Goal: Task Accomplishment & Management: Complete application form

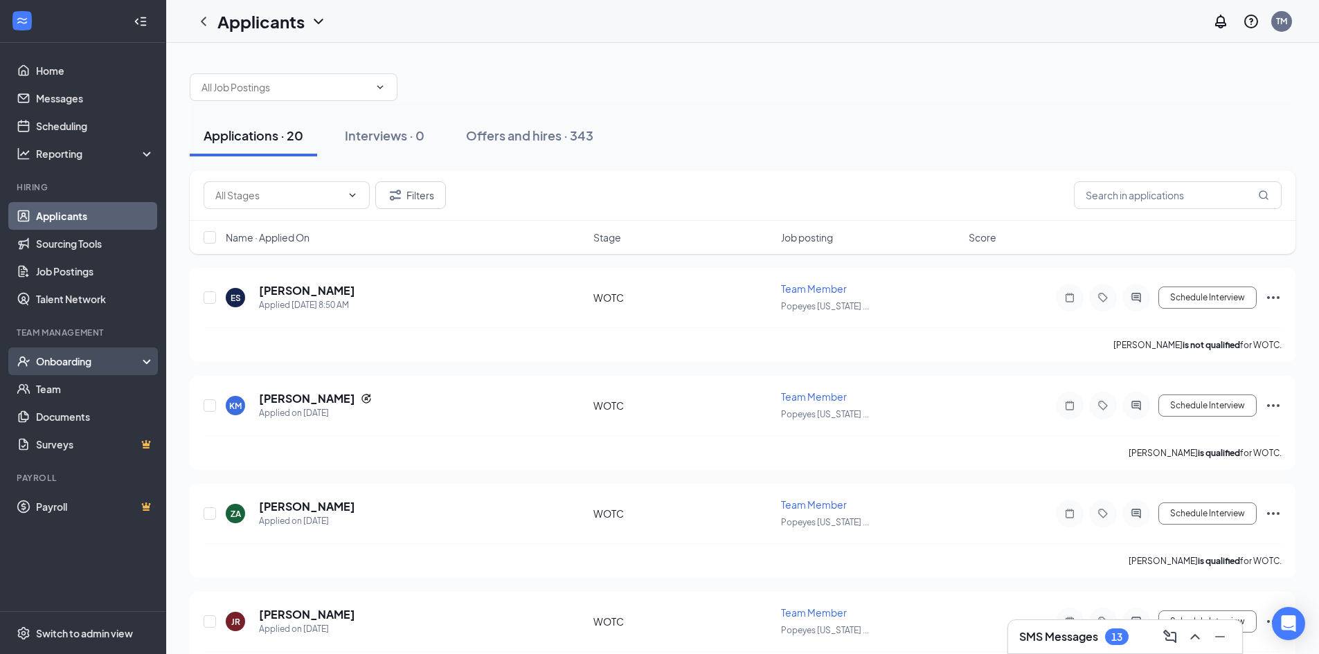
click at [119, 363] on div "Onboarding" at bounding box center [89, 361] width 107 height 14
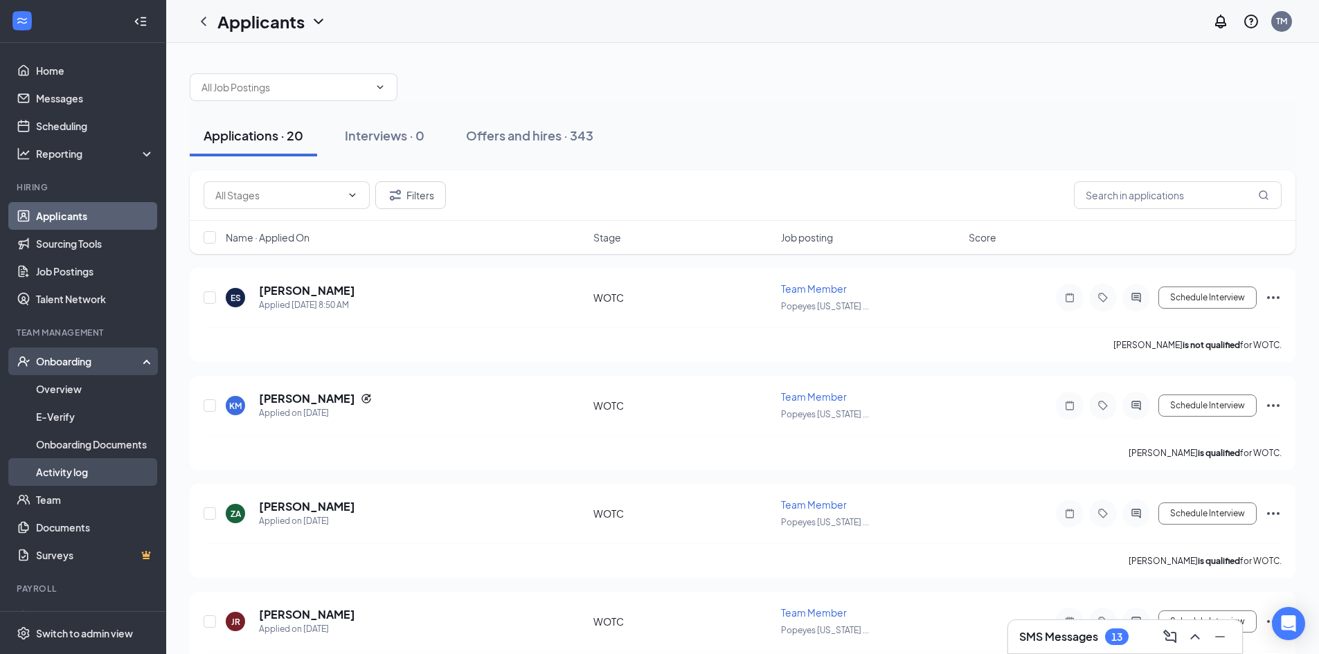
click at [84, 469] on link "Activity log" at bounding box center [95, 472] width 118 height 28
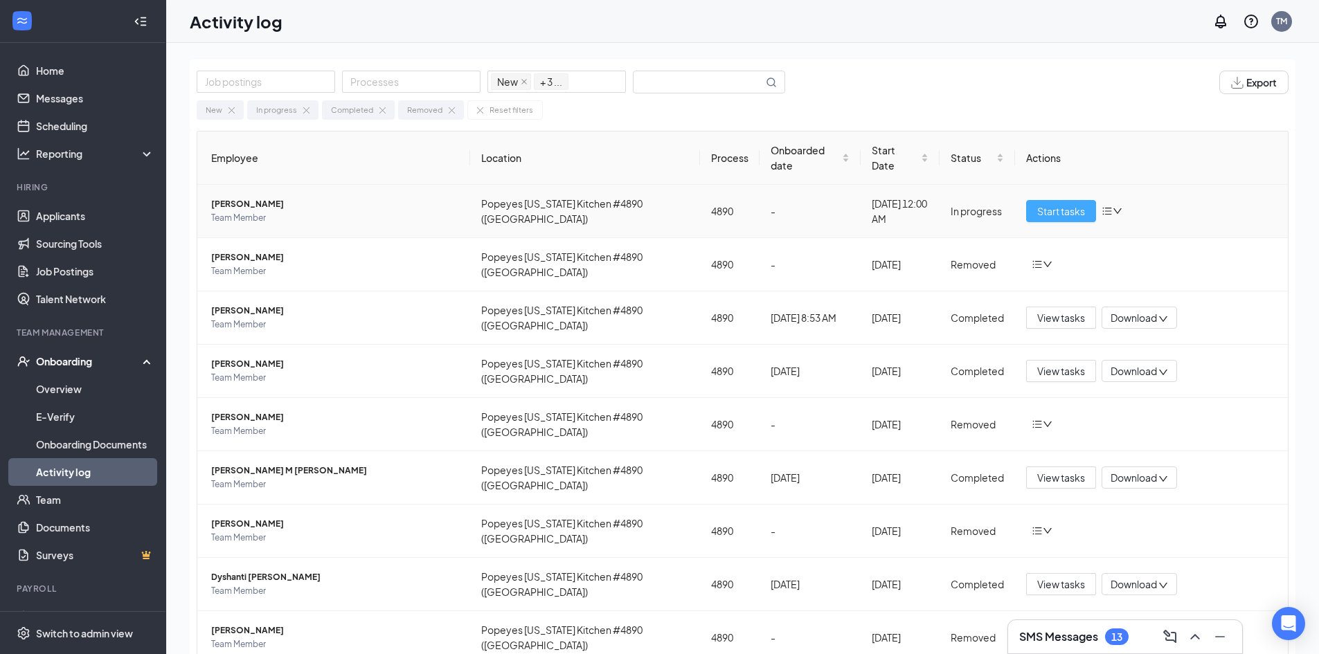
click at [1055, 216] on span "Start tasks" at bounding box center [1061, 211] width 48 height 15
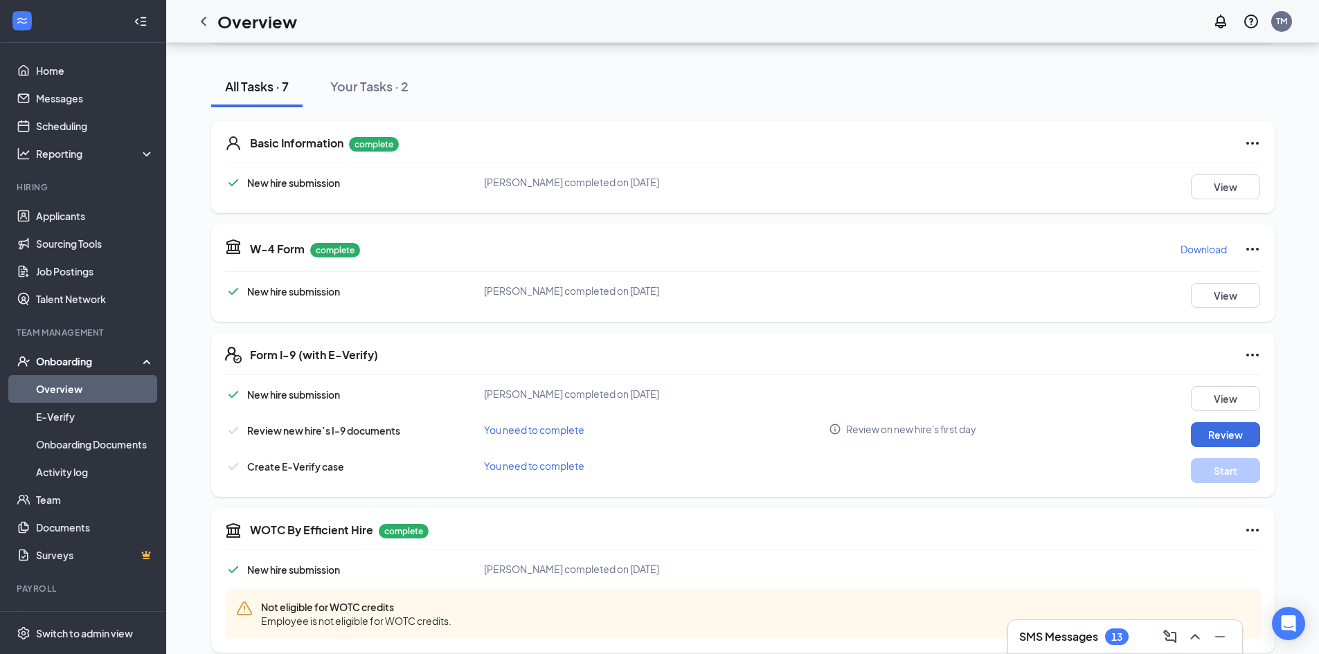
scroll to position [138, 0]
click at [1236, 431] on button "Review" at bounding box center [1225, 433] width 69 height 25
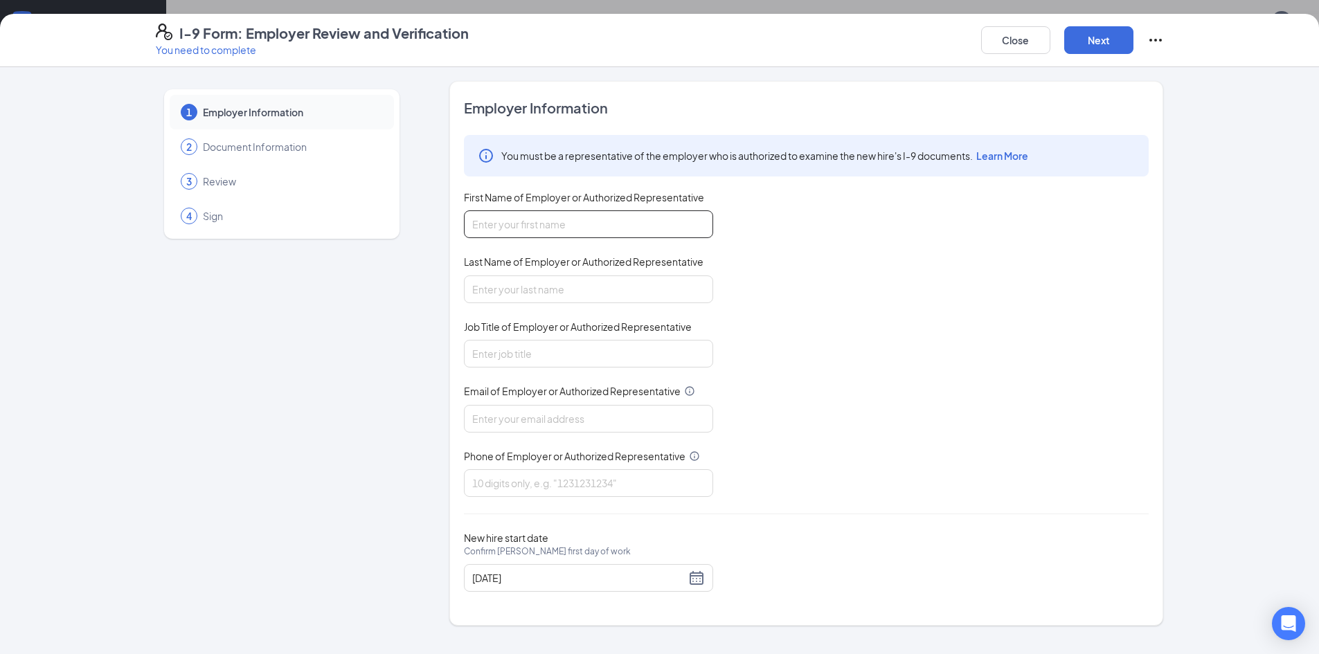
click at [510, 224] on input "First Name of Employer or Authorized Representative" at bounding box center [588, 224] width 249 height 28
type input "[PERSON_NAME]"
click at [503, 285] on input "Last Name of Employer or Authorized Representative" at bounding box center [588, 290] width 249 height 28
type input "Macks"
click at [487, 347] on input "Job Title of Employer or Authorized Representative" at bounding box center [588, 354] width 249 height 28
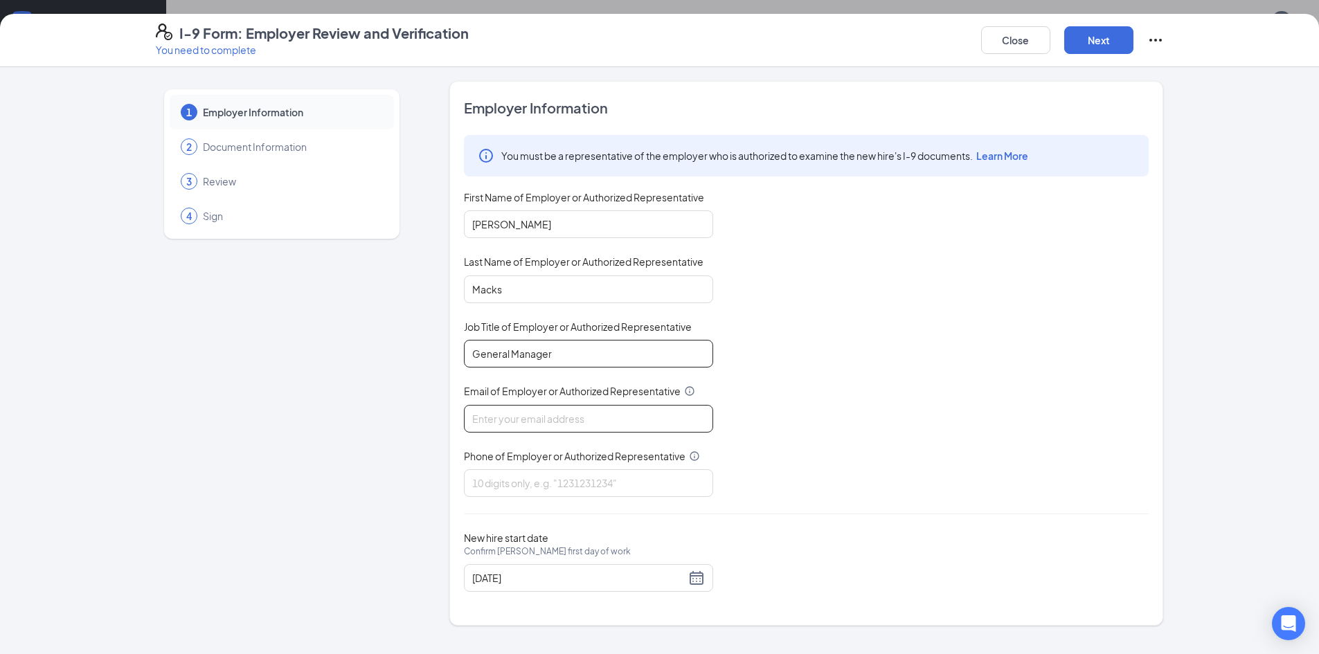
type input "General Manager"
click at [486, 415] on input "Email of Employer or Authorized Representative" at bounding box center [588, 419] width 249 height 28
type input "[EMAIL_ADDRESS][DOMAIN_NAME]"
click at [496, 476] on input "Phone of Employer or Authorized Representative" at bounding box center [588, 483] width 249 height 28
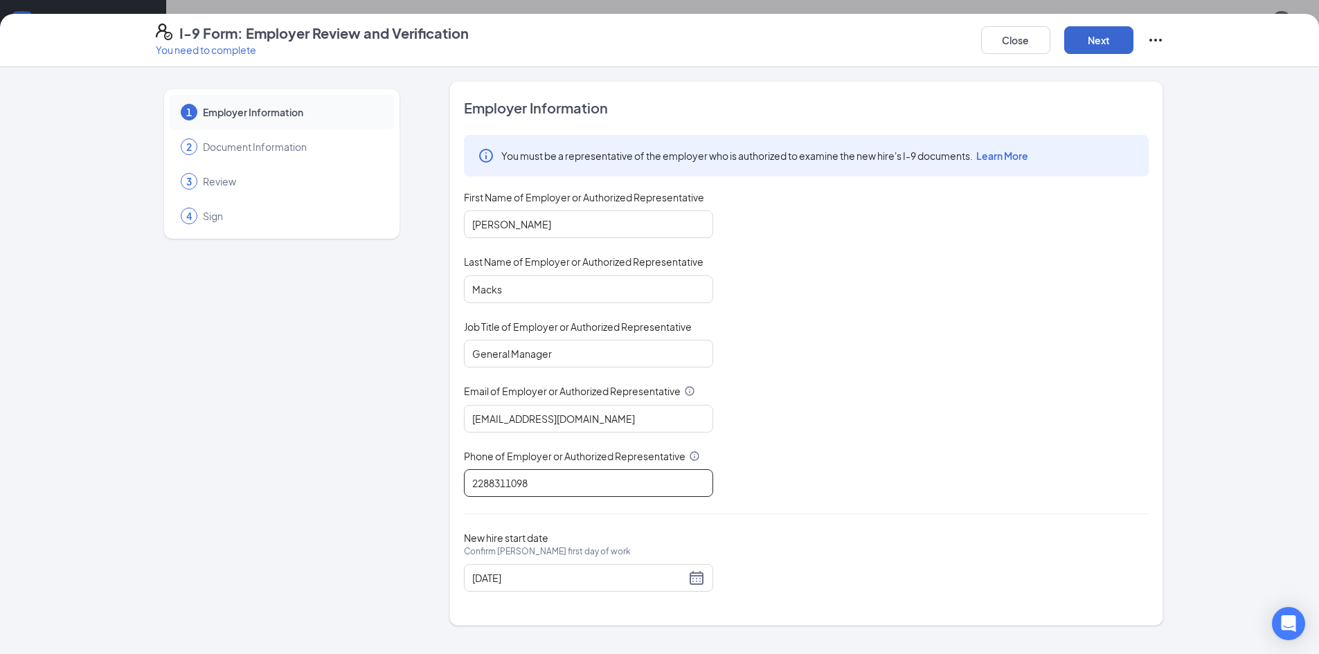
type input "2288311098"
click at [1104, 37] on button "Next" at bounding box center [1098, 40] width 69 height 28
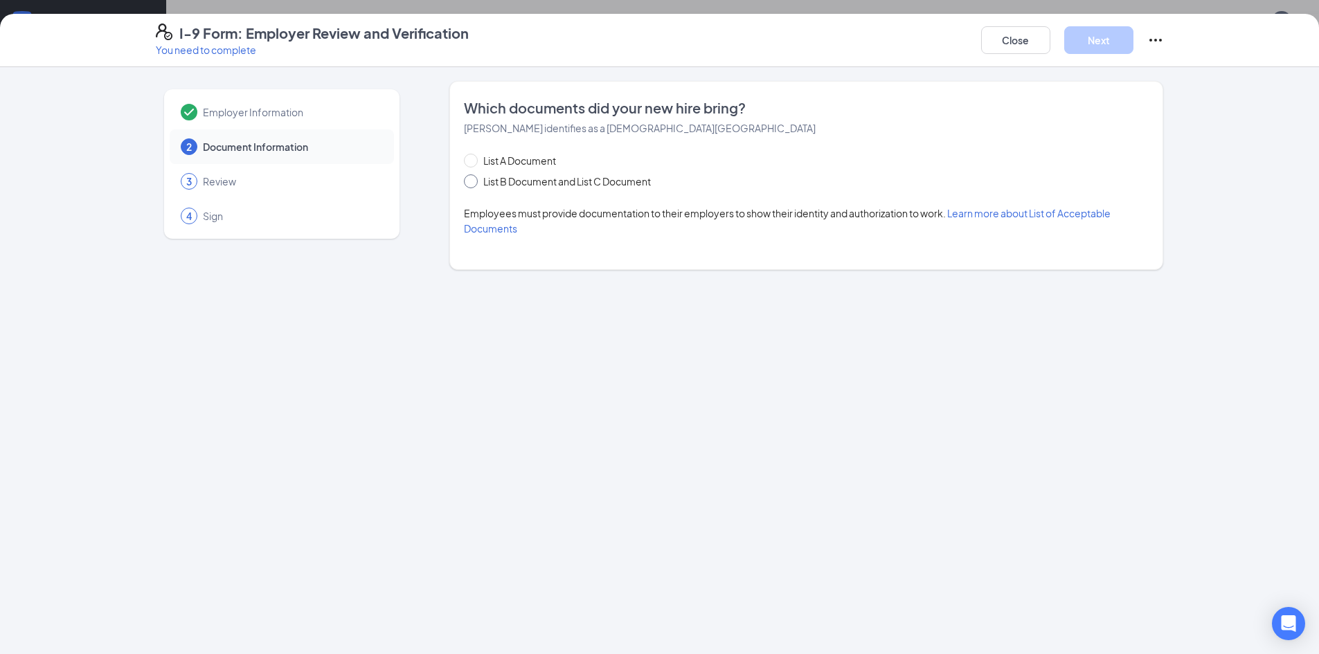
click at [470, 179] on input "List B Document and List C Document" at bounding box center [469, 179] width 10 height 10
radio input "true"
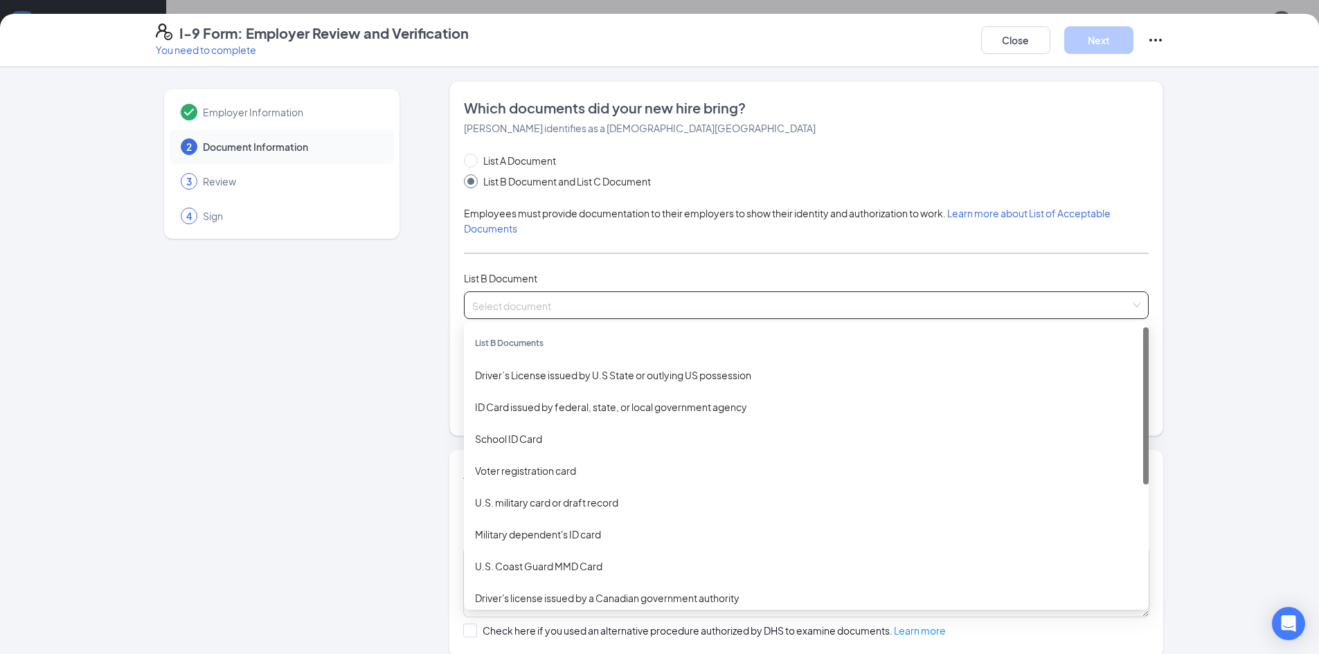
click at [494, 298] on input "search" at bounding box center [801, 302] width 658 height 21
click at [512, 375] on div "Driver’s License issued by U.S State or outlying US possession" at bounding box center [806, 375] width 663 height 15
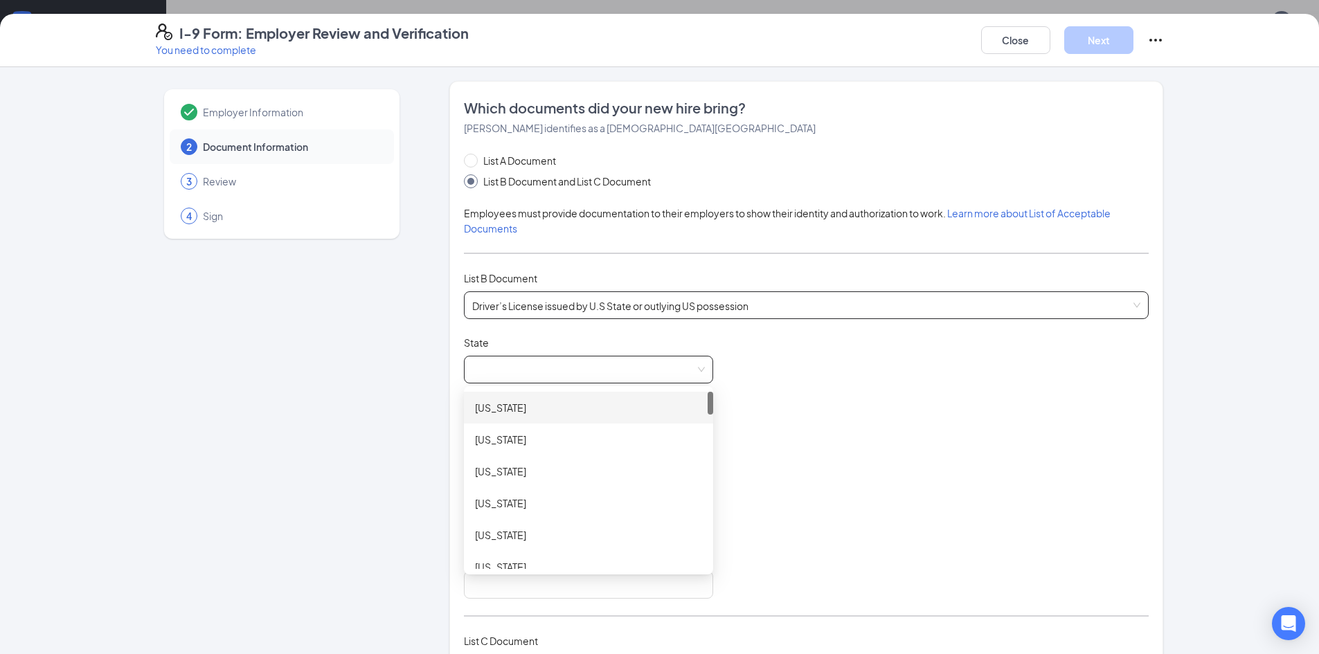
click at [525, 372] on span at bounding box center [588, 370] width 233 height 26
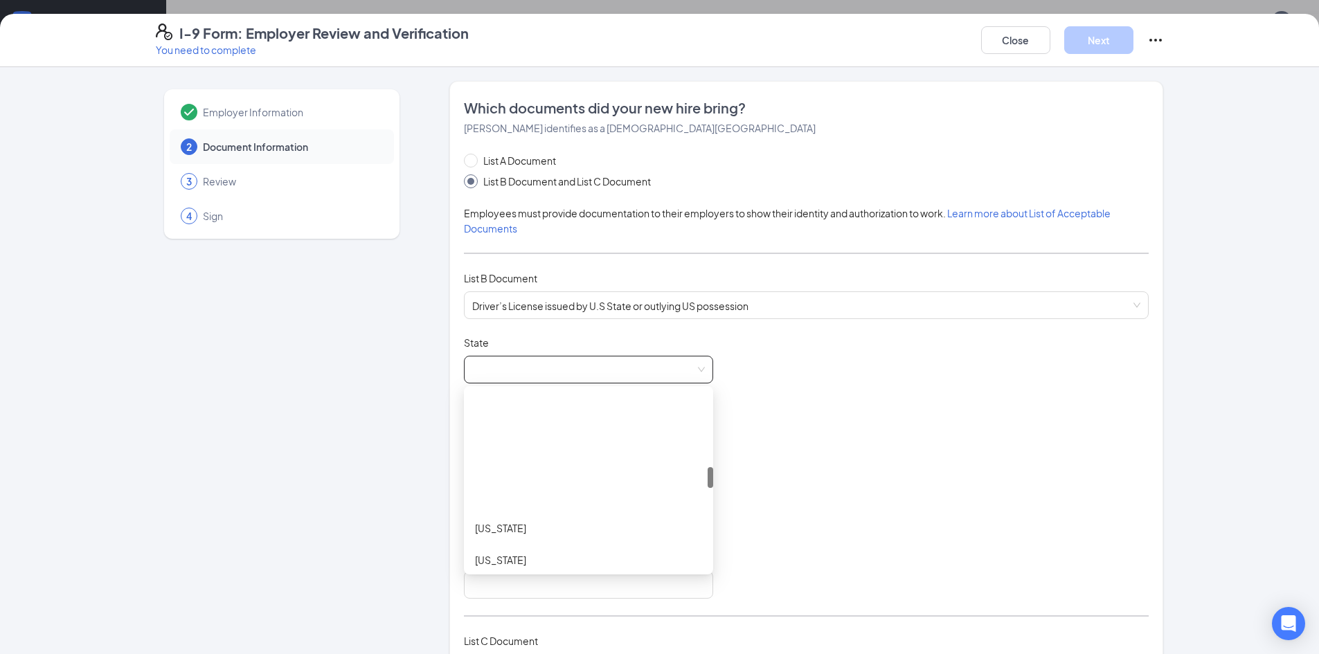
scroll to position [692, 0]
click at [527, 546] on div "[US_STATE]" at bounding box center [588, 543] width 227 height 15
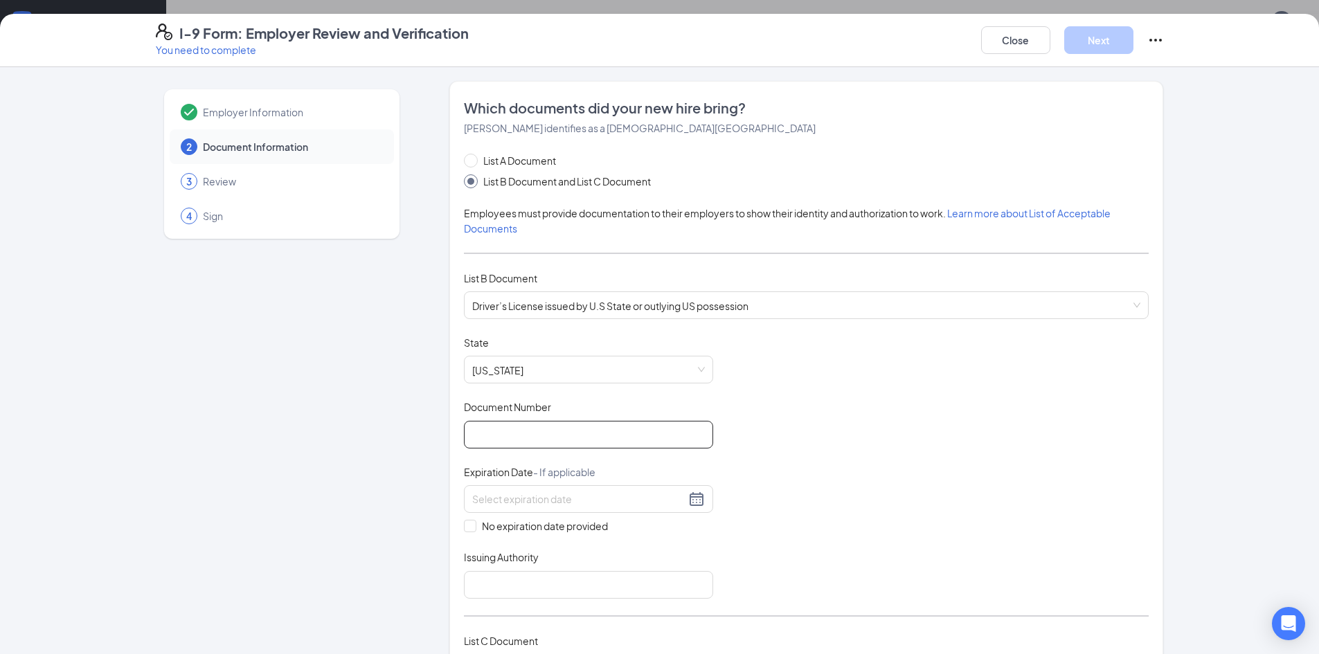
click at [481, 432] on input "Document Number" at bounding box center [588, 435] width 249 height 28
type input "800153291"
click at [497, 496] on input at bounding box center [578, 499] width 213 height 15
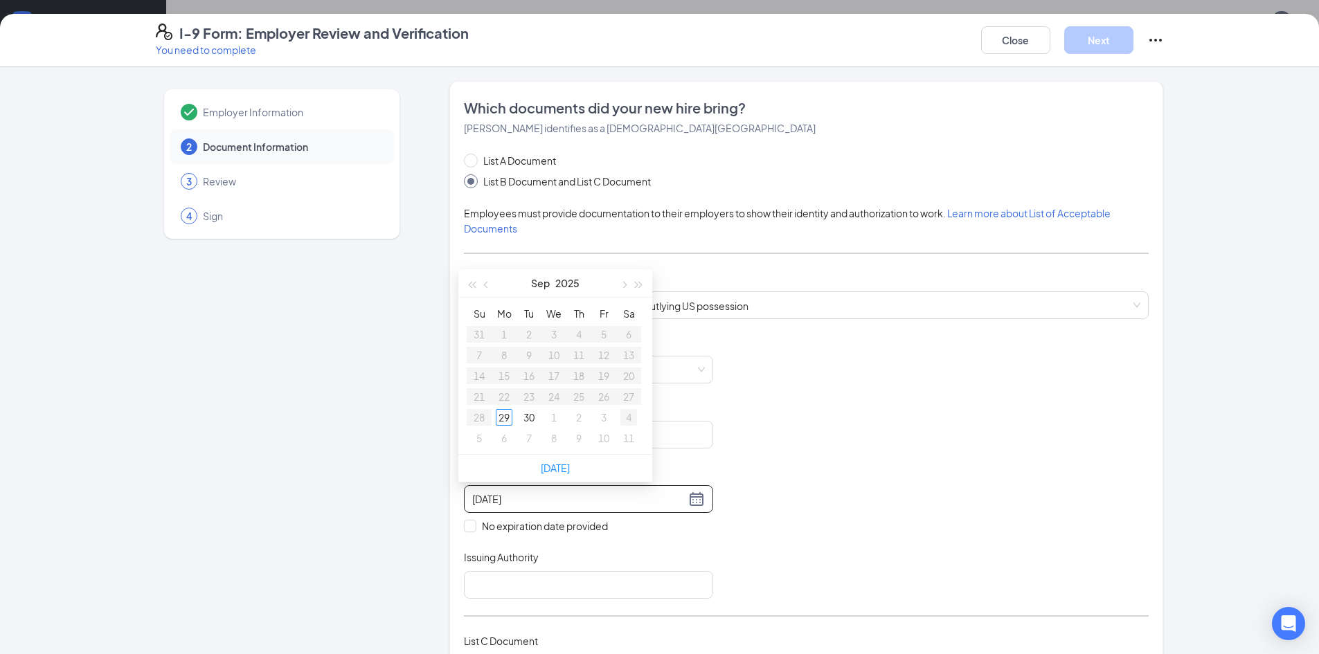
type input "[DATE]"
click at [636, 284] on span "button" at bounding box center [639, 285] width 7 height 7
click at [483, 283] on button "button" at bounding box center [486, 283] width 15 height 28
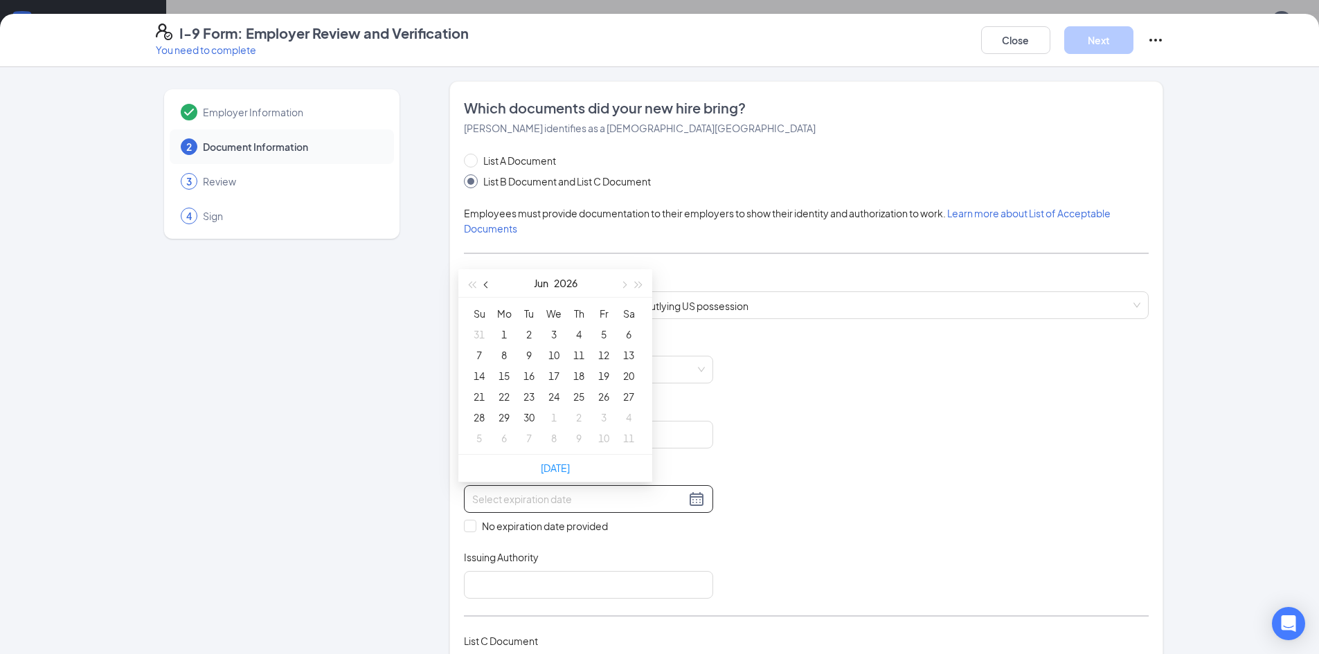
click at [483, 283] on button "button" at bounding box center [486, 283] width 15 height 28
type input "[DATE]"
click at [555, 420] on div "27" at bounding box center [554, 417] width 17 height 17
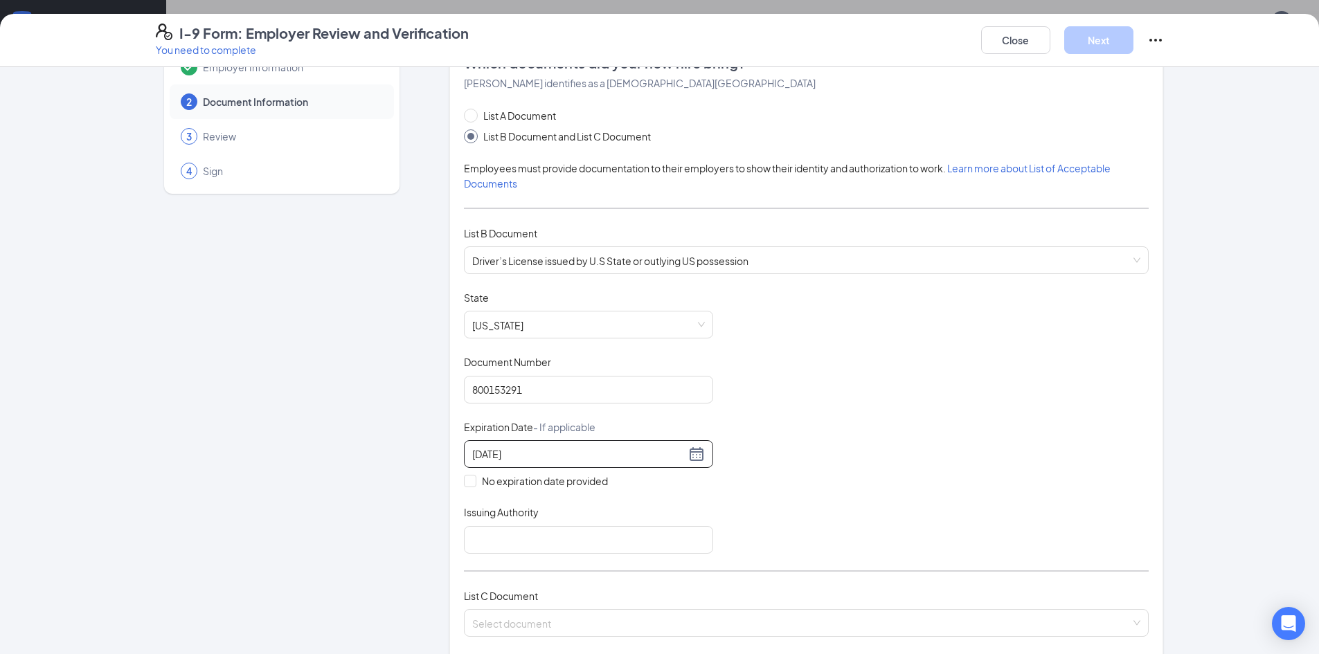
scroll to position [69, 0]
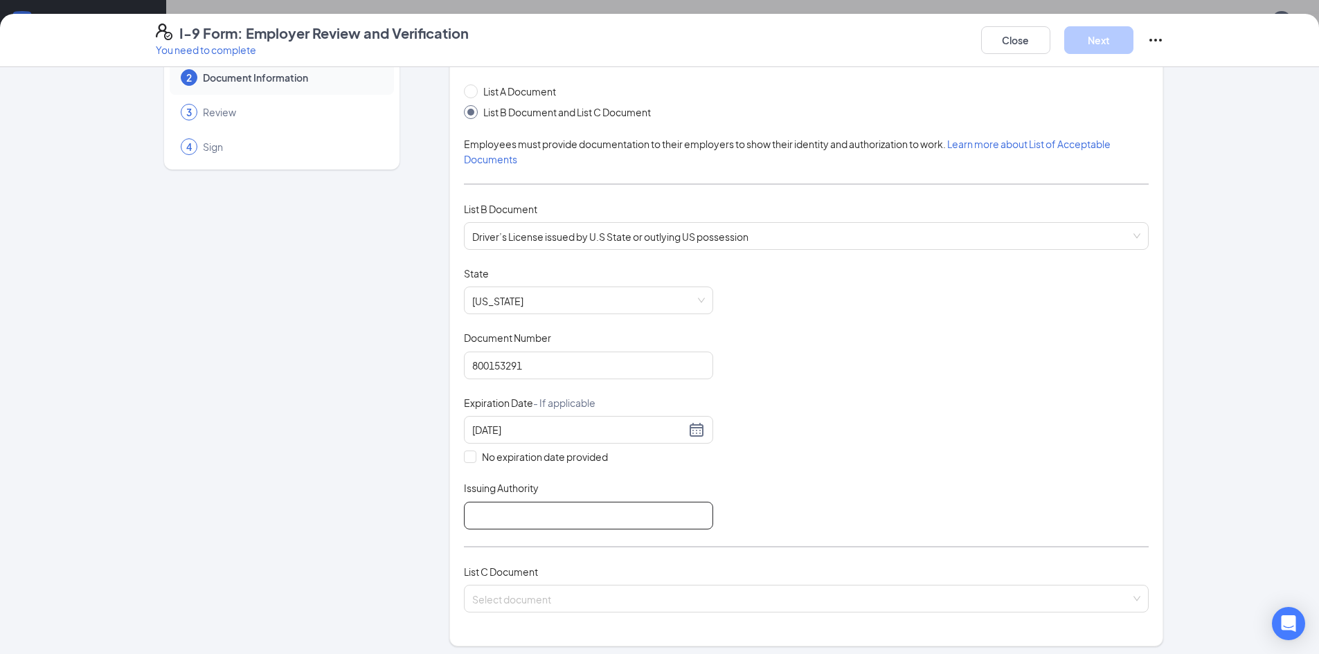
click at [480, 517] on input "Issuing Authority" at bounding box center [588, 516] width 249 height 28
type input "[US_STATE]"
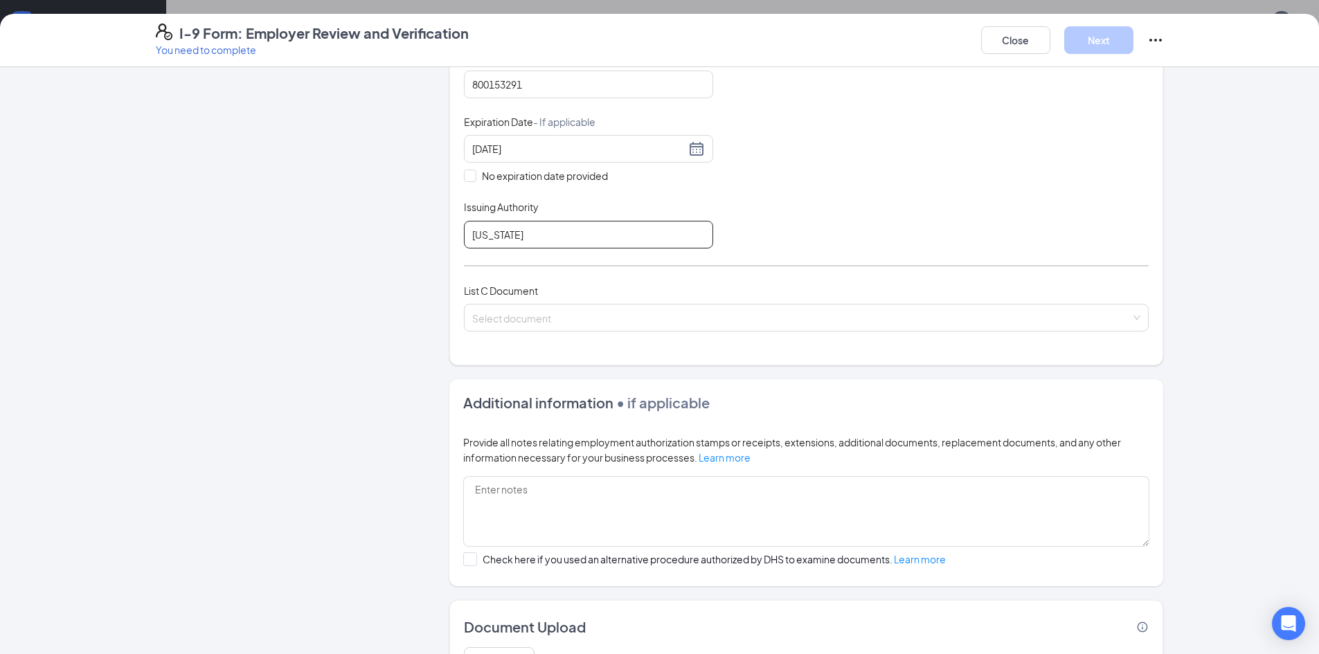
scroll to position [415, 0]
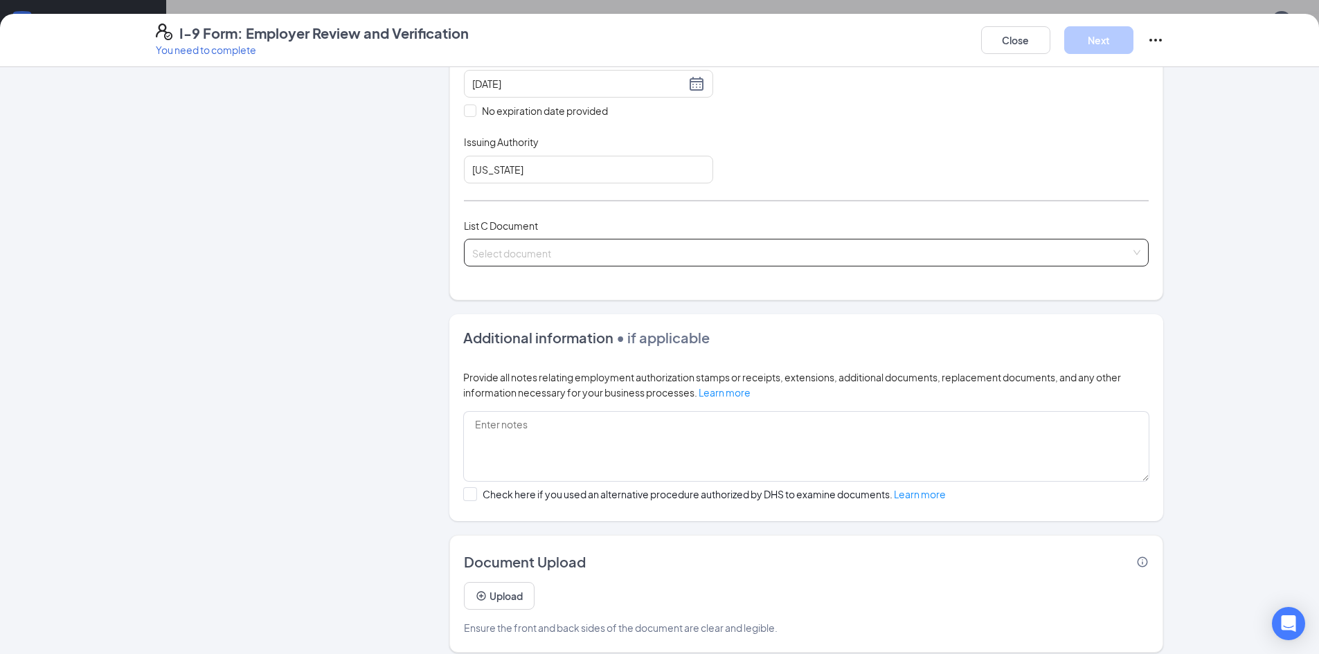
click at [475, 248] on input "search" at bounding box center [801, 250] width 658 height 21
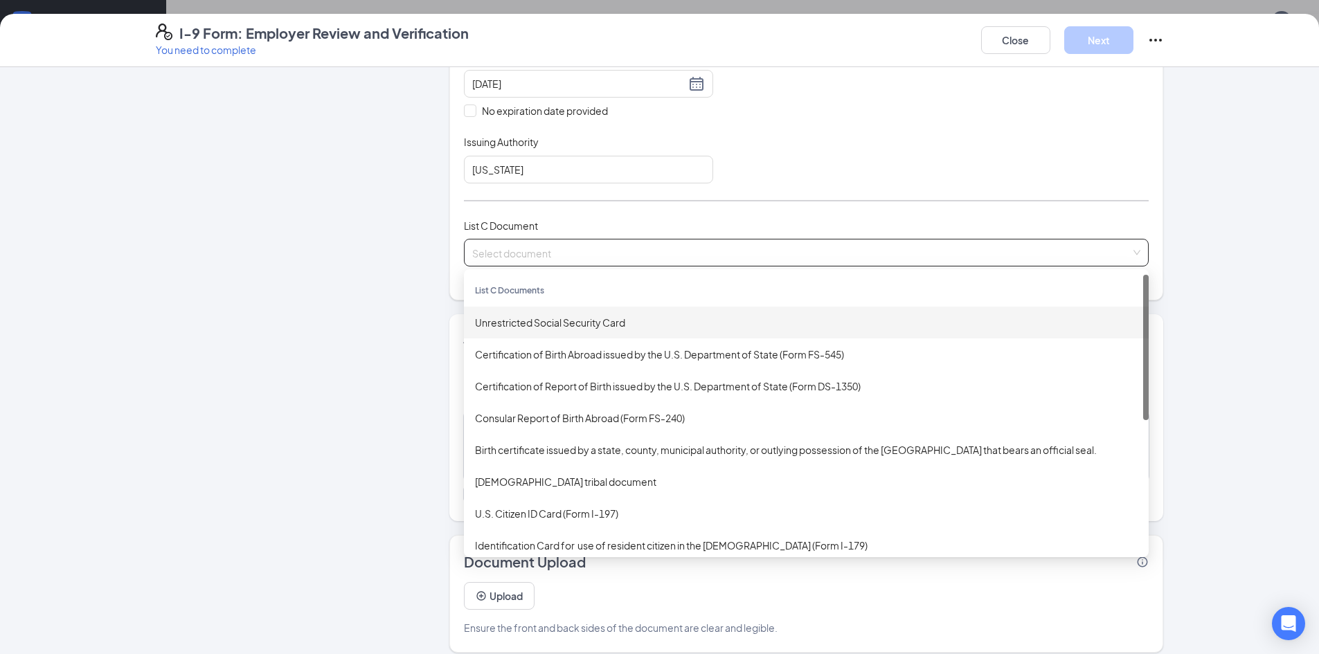
click at [501, 325] on div "Unrestricted Social Security Card" at bounding box center [806, 322] width 663 height 15
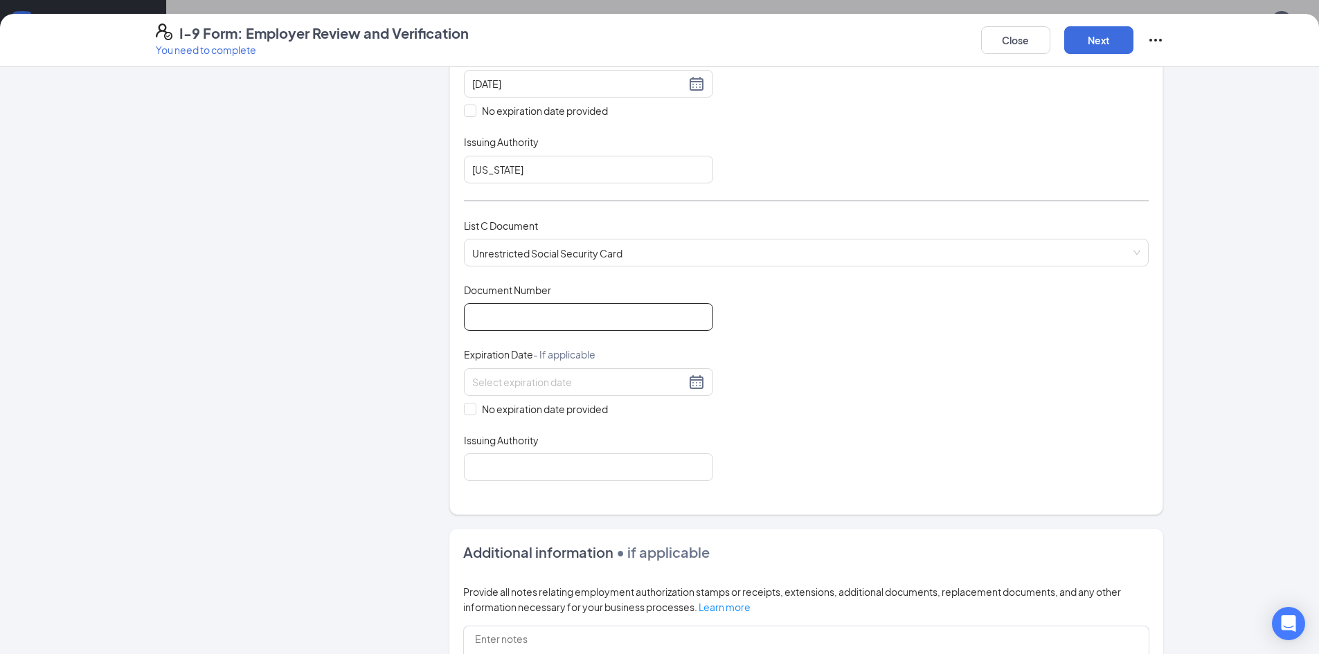
click at [478, 310] on input "Document Number" at bounding box center [588, 317] width 249 height 28
type input "434136678"
click at [466, 408] on input "No expiration date provided" at bounding box center [469, 408] width 10 height 10
checkbox input "true"
click at [1102, 48] on button "Next" at bounding box center [1098, 40] width 69 height 28
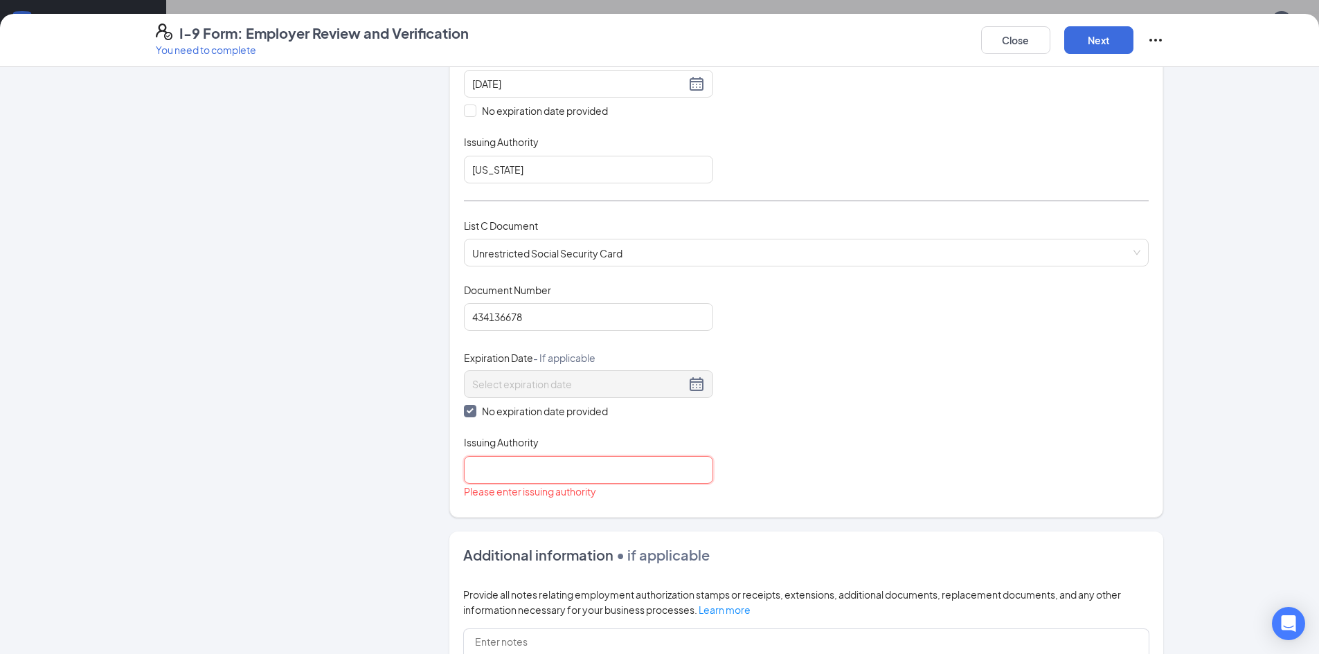
click at [482, 463] on input "Issuing Authority" at bounding box center [588, 470] width 249 height 28
type input "[US_STATE]"
click at [1095, 37] on button "Next" at bounding box center [1098, 40] width 69 height 28
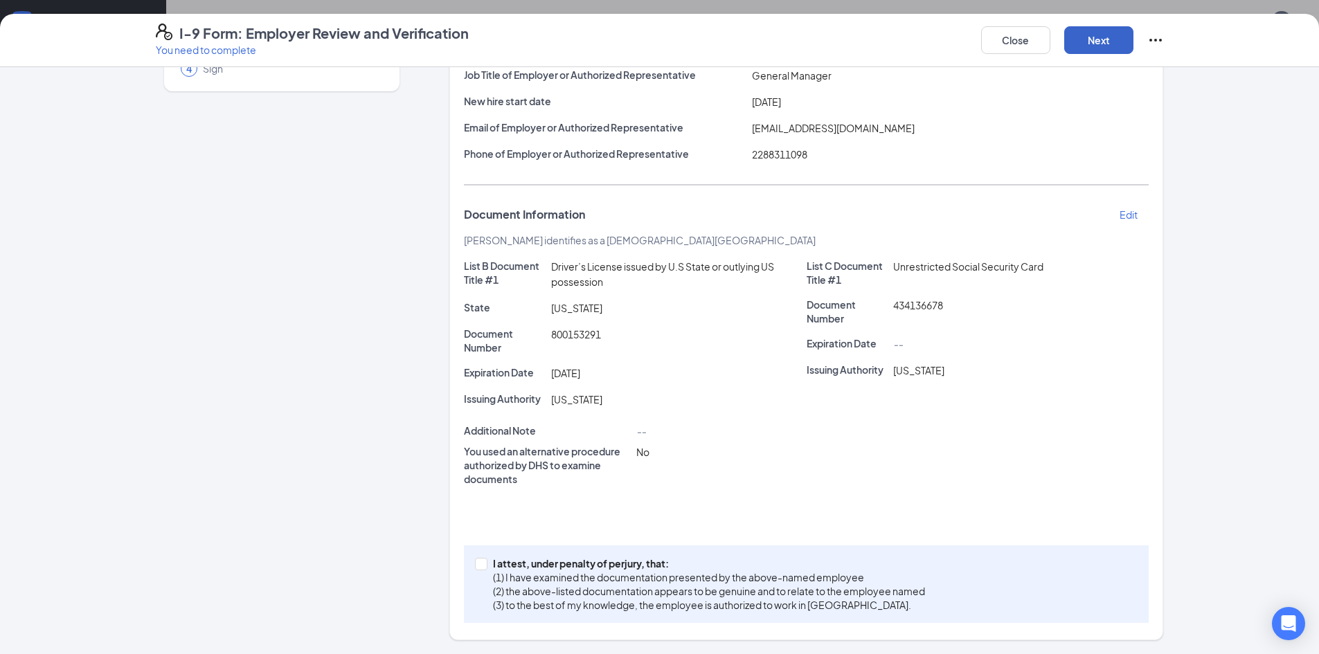
scroll to position [147, 0]
click at [475, 565] on input "I attest, under penalty of [PERSON_NAME], that: (1) I have examined the documen…" at bounding box center [480, 563] width 10 height 10
checkbox input "true"
click at [1111, 44] on button "Next" at bounding box center [1098, 40] width 69 height 28
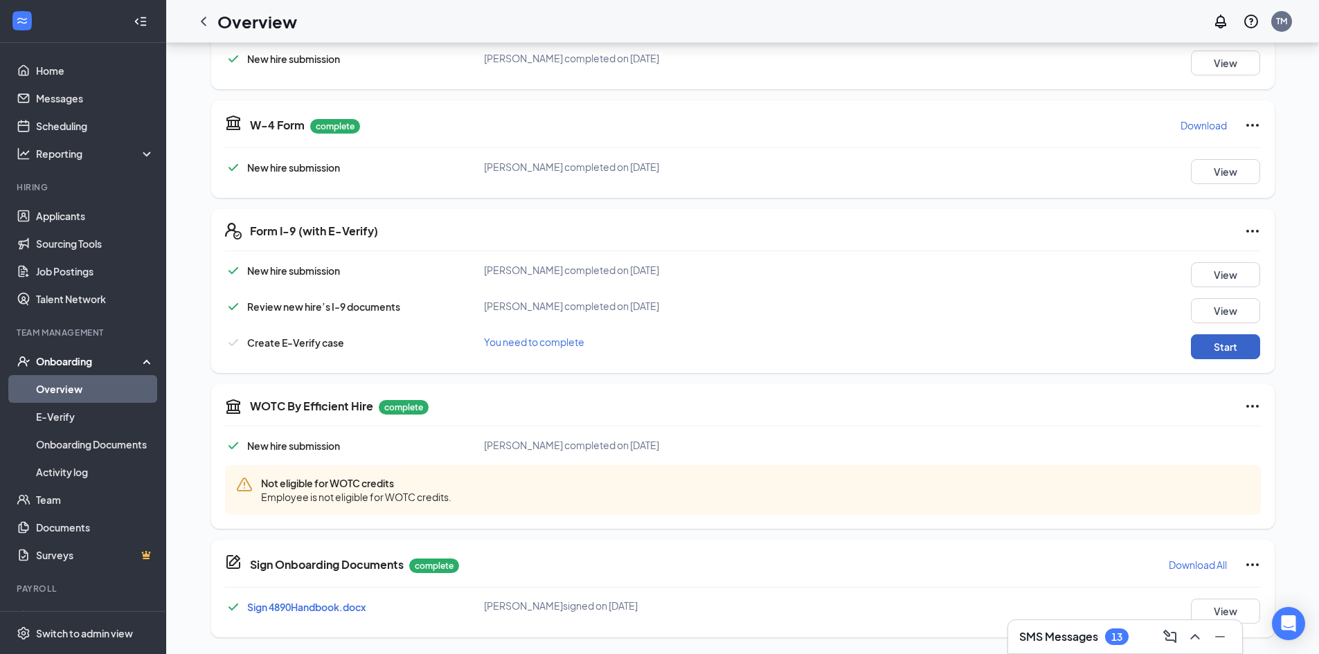
click at [1215, 346] on button "Start" at bounding box center [1225, 346] width 69 height 25
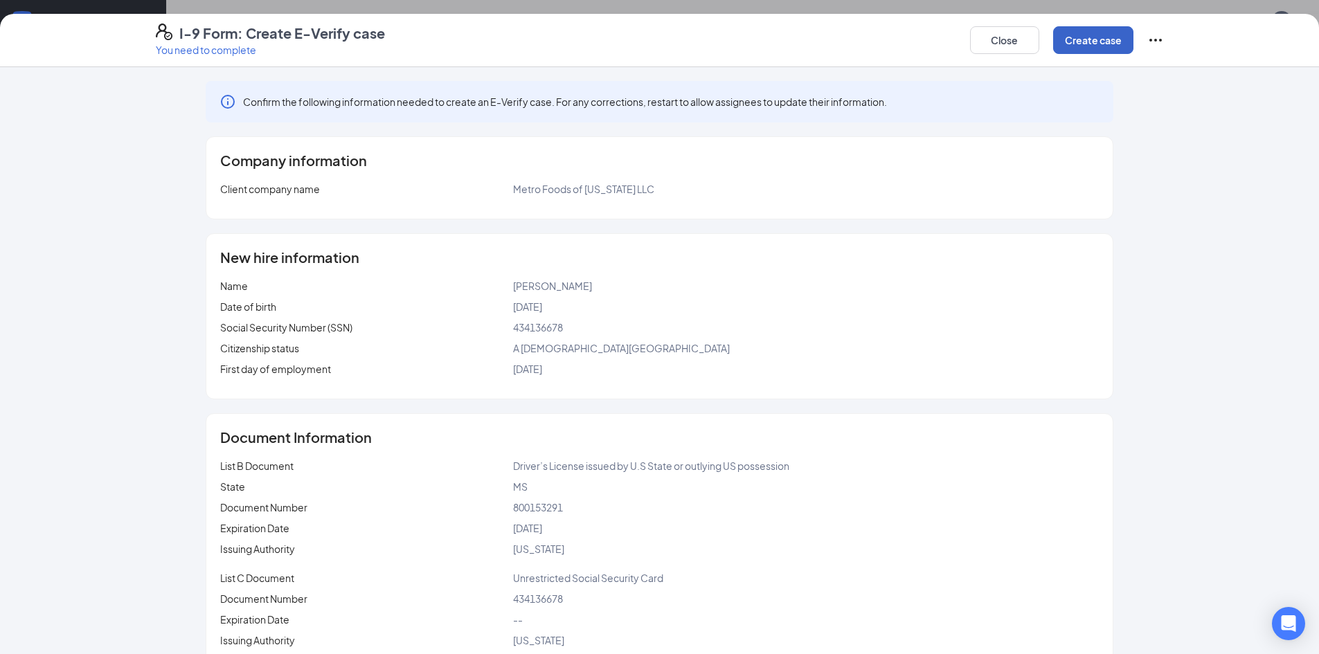
click at [1083, 36] on button "Create case" at bounding box center [1093, 40] width 80 height 28
